Goal: Task Accomplishment & Management: Use online tool/utility

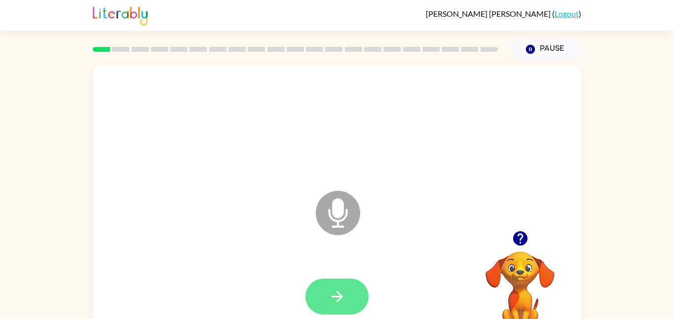
click at [348, 300] on button "button" at bounding box center [337, 297] width 63 height 36
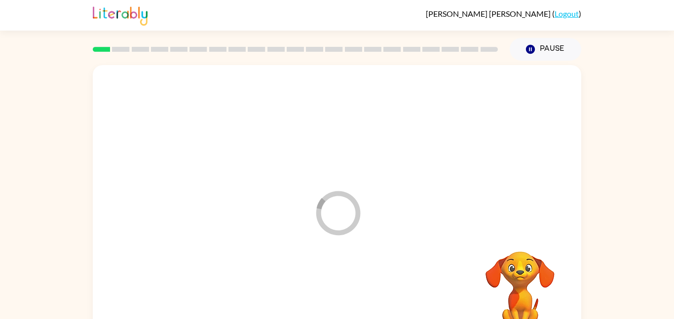
click at [340, 291] on div at bounding box center [337, 297] width 469 height 81
click at [338, 294] on div at bounding box center [337, 297] width 469 height 81
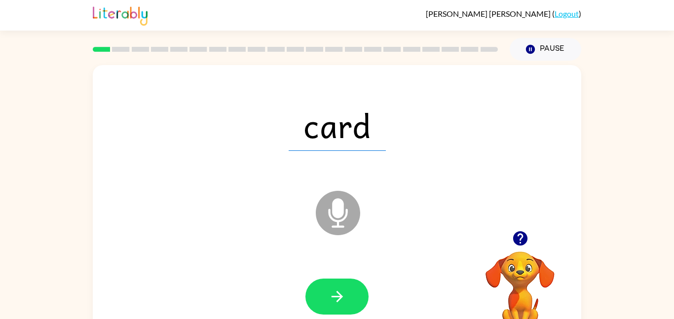
click at [335, 224] on icon at bounding box center [338, 213] width 44 height 44
click at [342, 204] on icon "Microphone The Microphone is here when it is your turn to talk" at bounding box center [388, 226] width 148 height 74
click at [338, 215] on icon "Microphone The Microphone is here when it is your turn to talk" at bounding box center [388, 226] width 148 height 74
click at [347, 221] on icon at bounding box center [338, 213] width 44 height 44
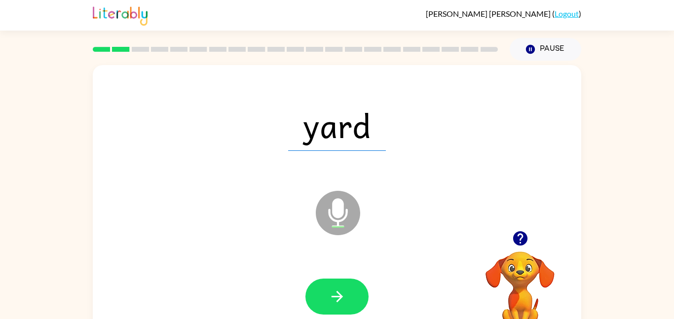
drag, startPoint x: 335, startPoint y: 219, endPoint x: 338, endPoint y: 224, distance: 6.0
click at [338, 224] on icon "Microphone The Microphone is here when it is your turn to talk" at bounding box center [388, 226] width 148 height 74
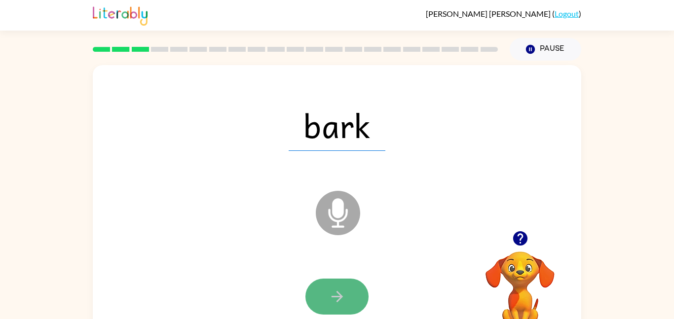
click at [325, 309] on button "button" at bounding box center [337, 297] width 63 height 36
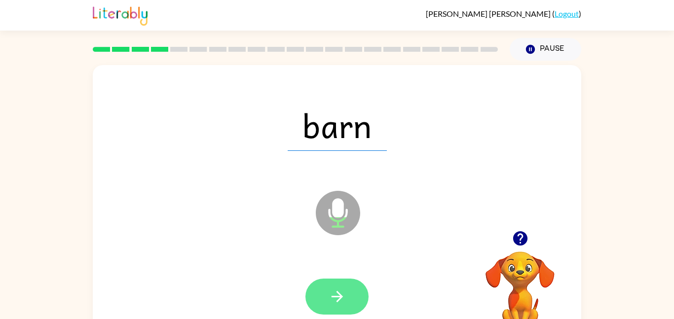
click at [353, 284] on button "button" at bounding box center [337, 297] width 63 height 36
click at [341, 297] on icon "button" at bounding box center [336, 296] width 11 height 11
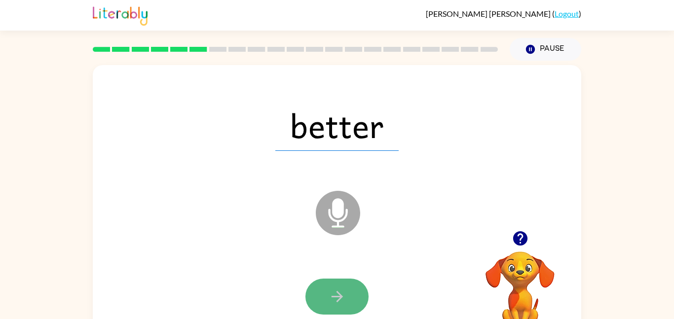
click at [354, 297] on button "button" at bounding box center [337, 297] width 63 height 36
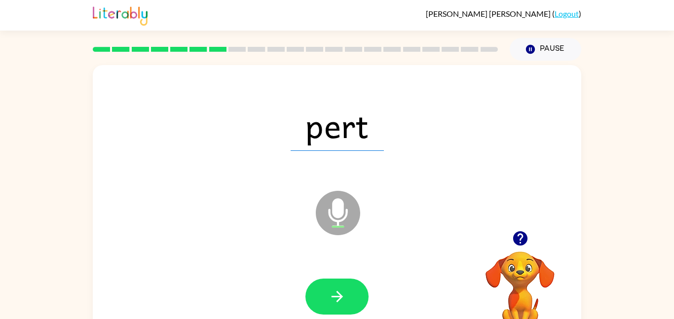
click at [352, 294] on button "button" at bounding box center [337, 297] width 63 height 36
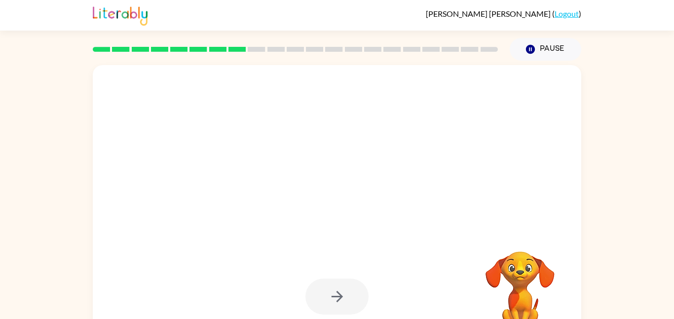
click at [352, 294] on div at bounding box center [337, 297] width 63 height 36
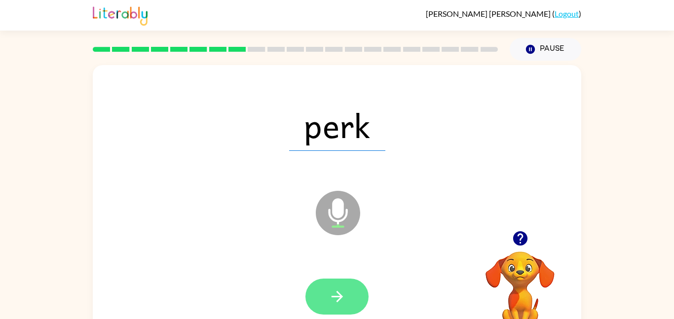
click at [348, 294] on button "button" at bounding box center [337, 297] width 63 height 36
click at [329, 311] on button "button" at bounding box center [337, 297] width 63 height 36
click at [337, 308] on button "button" at bounding box center [337, 297] width 63 height 36
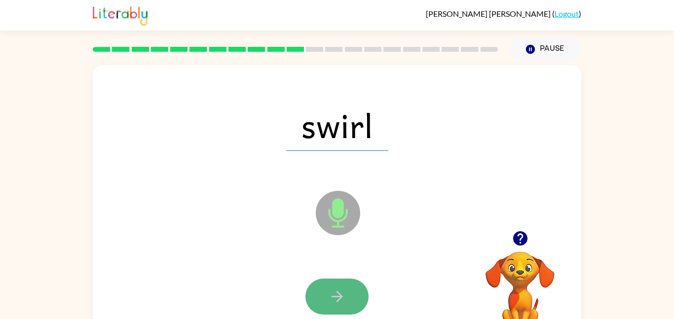
click at [343, 292] on icon "button" at bounding box center [337, 296] width 17 height 17
click at [353, 287] on button "button" at bounding box center [337, 297] width 63 height 36
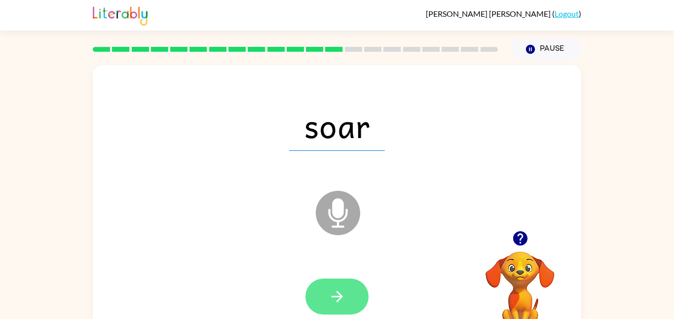
click at [354, 290] on button "button" at bounding box center [337, 297] width 63 height 36
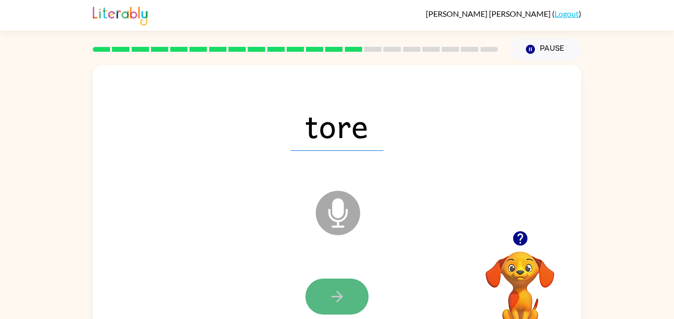
click at [356, 290] on button "button" at bounding box center [337, 297] width 63 height 36
click at [355, 297] on button "button" at bounding box center [337, 297] width 63 height 36
click at [353, 297] on button "button" at bounding box center [337, 297] width 63 height 36
click at [355, 297] on button "button" at bounding box center [337, 297] width 63 height 36
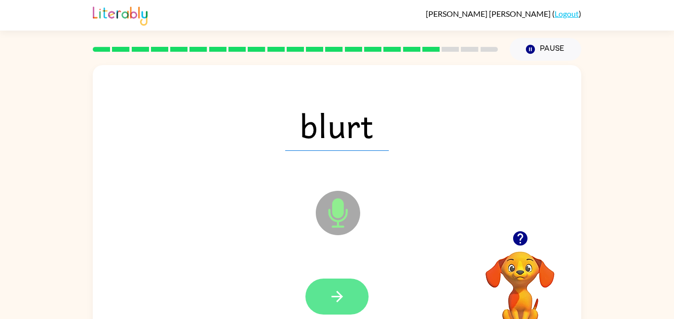
click at [355, 296] on button "button" at bounding box center [337, 297] width 63 height 36
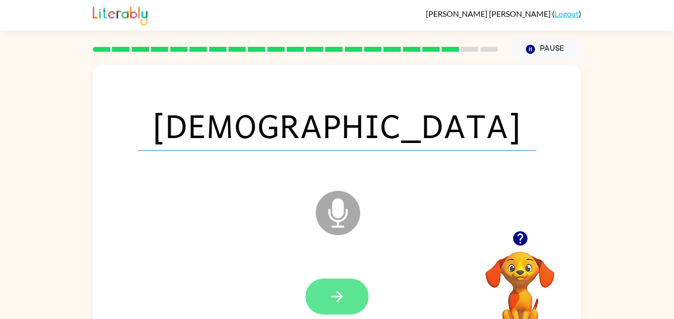
click at [354, 294] on button "button" at bounding box center [337, 297] width 63 height 36
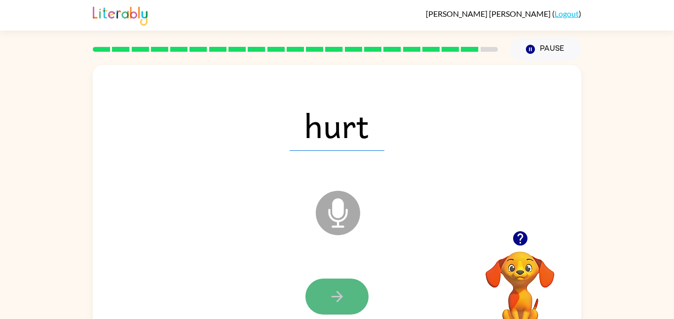
click at [355, 294] on button "button" at bounding box center [337, 297] width 63 height 36
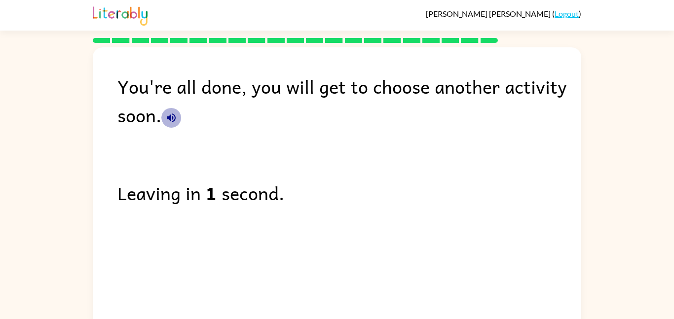
click at [172, 121] on icon "button" at bounding box center [171, 118] width 12 height 12
